Goal: Register for event/course

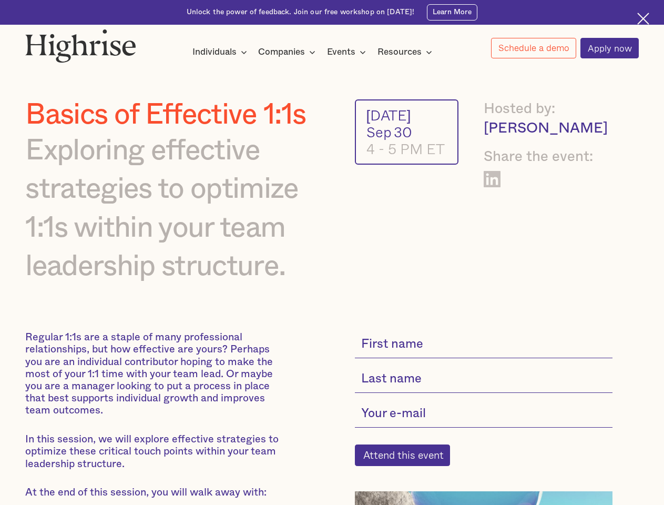
click at [220, 53] on div "Individuals" at bounding box center [214, 52] width 44 height 13
click at [289, 53] on div "Companies" at bounding box center [281, 52] width 47 height 13
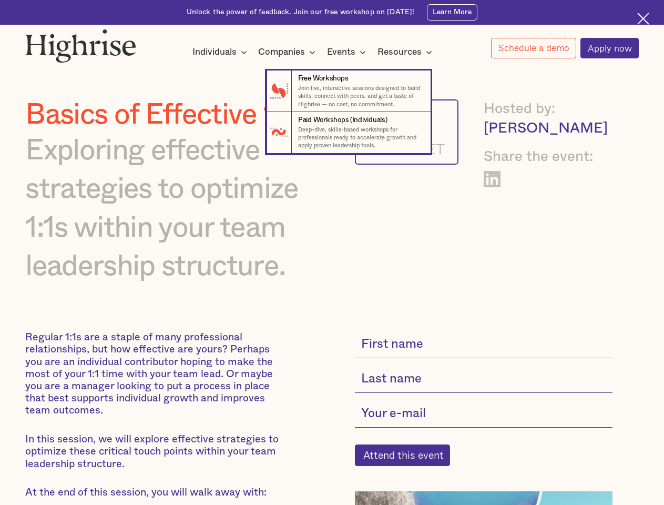
click at [349, 53] on div "Events" at bounding box center [341, 52] width 28 height 13
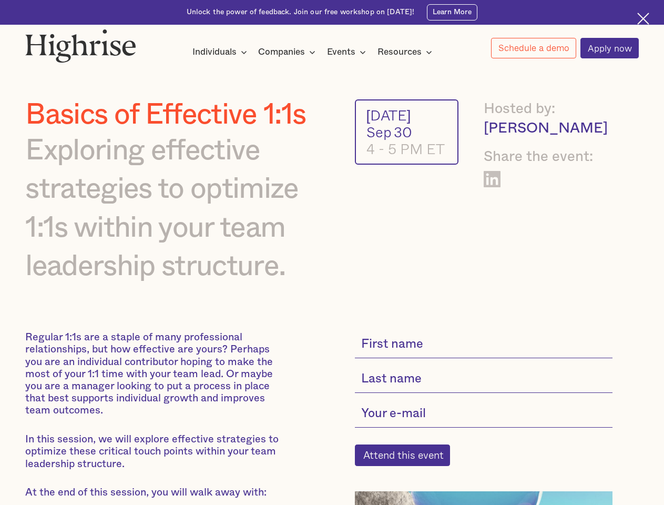
click at [408, 53] on div "Resources" at bounding box center [399, 52] width 44 height 13
click at [533, 48] on link "Schedule a demo" at bounding box center [533, 48] width 85 height 21
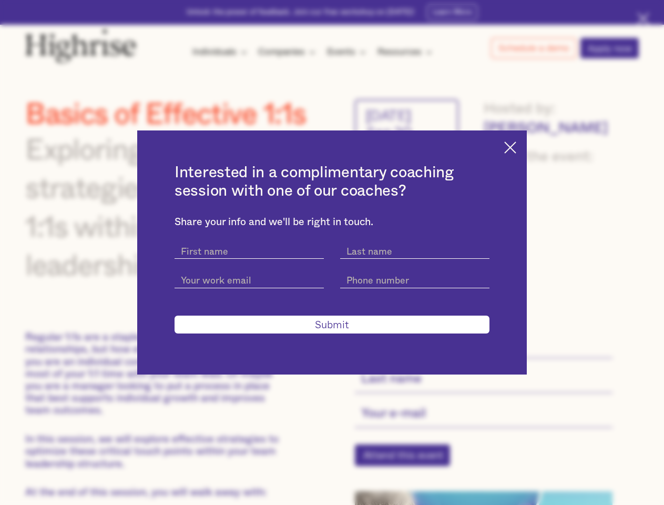
click at [408, 462] on div "Interested in a complimentary coaching session with one of our coaches? Share y…" at bounding box center [332, 252] width 664 height 505
